Goal: Task Accomplishment & Management: Use online tool/utility

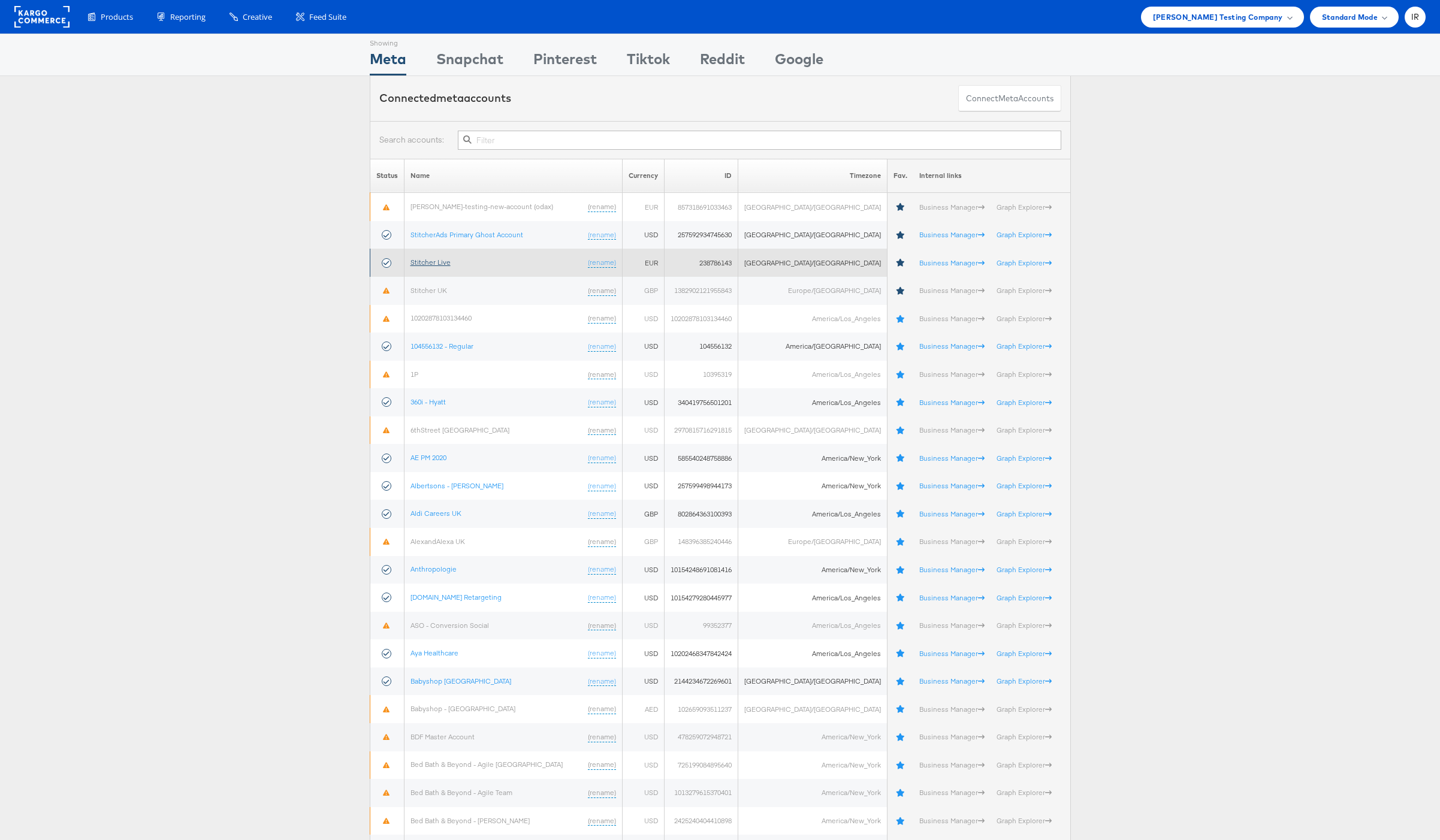
click at [432, 262] on link "Stitcher Live" at bounding box center [430, 262] width 40 height 9
